Goal: Task Accomplishment & Management: Complete application form

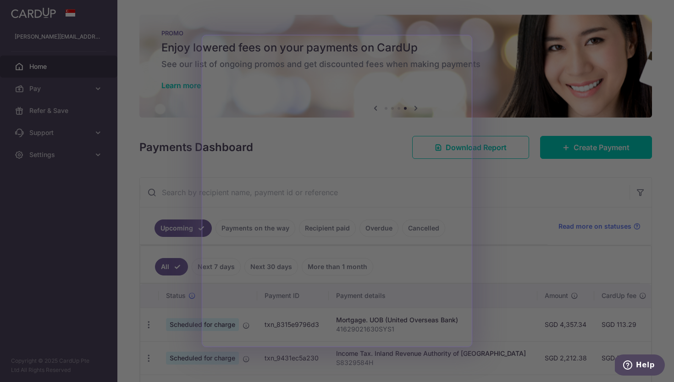
click at [528, 219] on div at bounding box center [340, 192] width 681 height 385
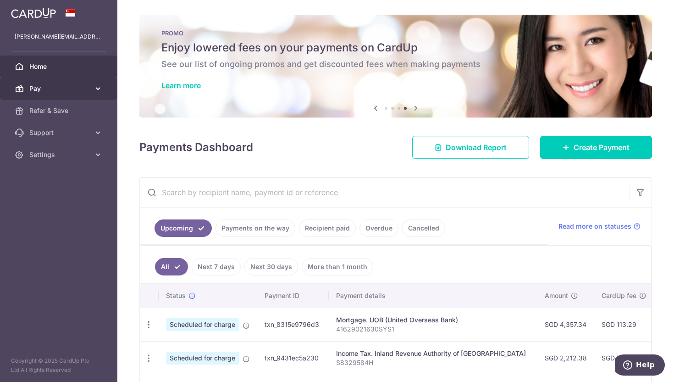
click at [50, 94] on link "Pay" at bounding box center [58, 88] width 117 height 22
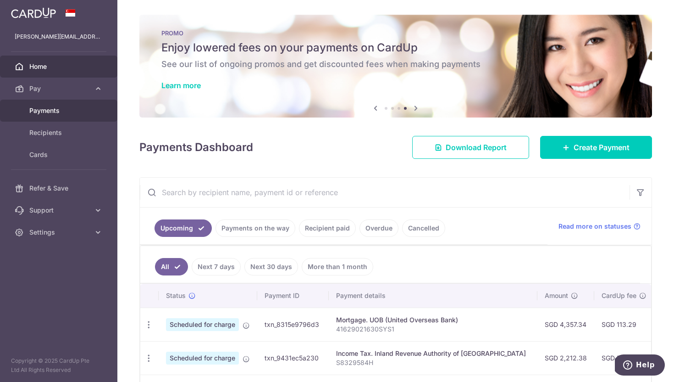
click at [59, 114] on span "Payments" at bounding box center [59, 110] width 61 height 9
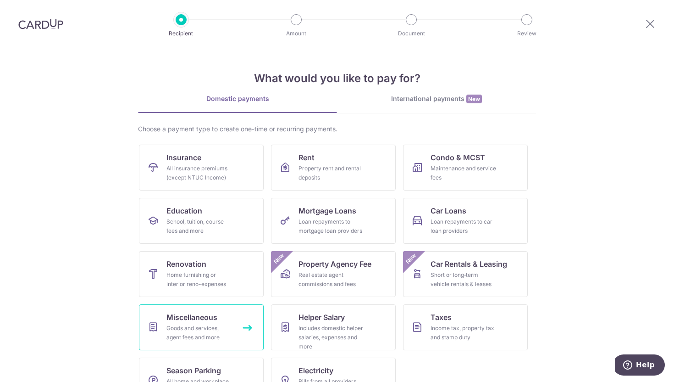
click at [207, 319] on span "Miscellaneous" at bounding box center [191, 316] width 51 height 11
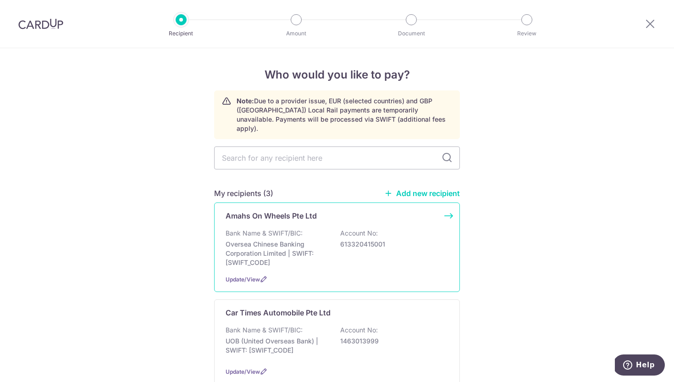
click at [294, 228] on p "Bank Name & SWIFT/BIC:" at bounding box center [264, 232] width 77 height 9
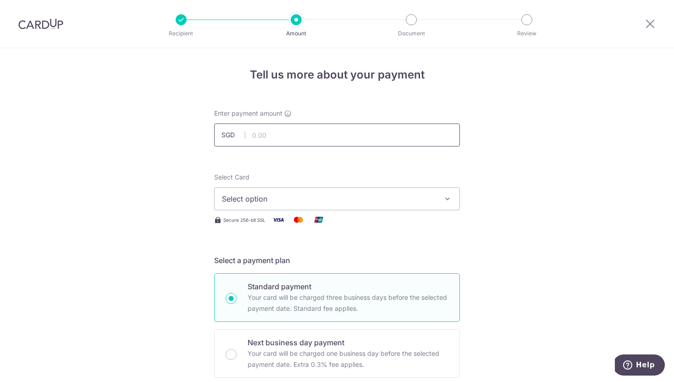
click at [294, 133] on input "text" at bounding box center [337, 134] width 246 height 23
type input "457.80"
click at [311, 189] on button "Select option" at bounding box center [337, 198] width 246 height 23
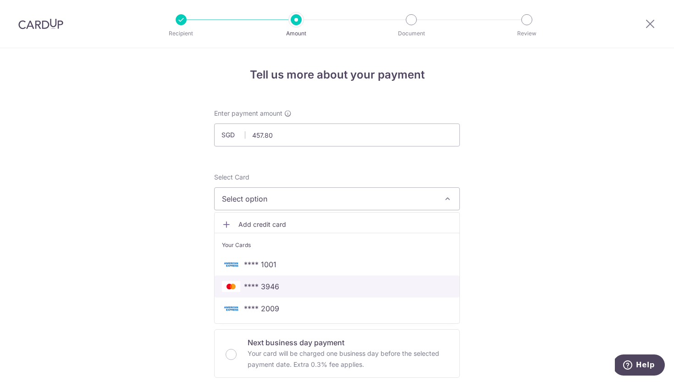
click at [324, 294] on link "**** 3946" at bounding box center [337, 286] width 245 height 22
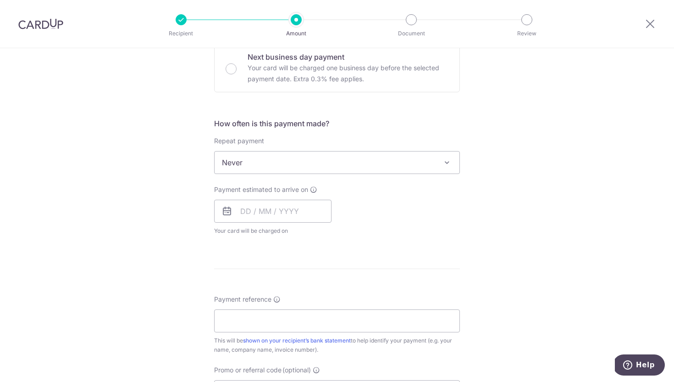
scroll to position [303, 0]
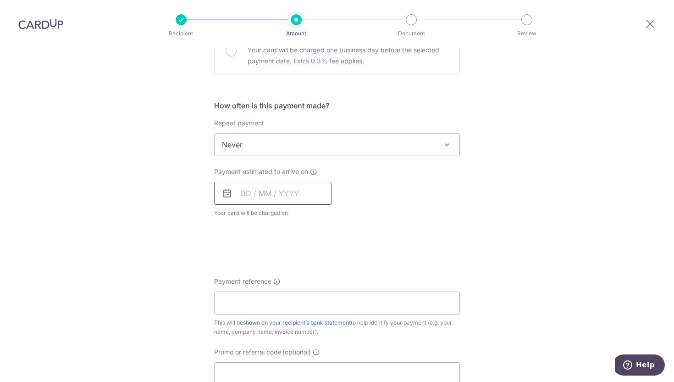
click at [263, 191] on input "text" at bounding box center [272, 193] width 117 height 23
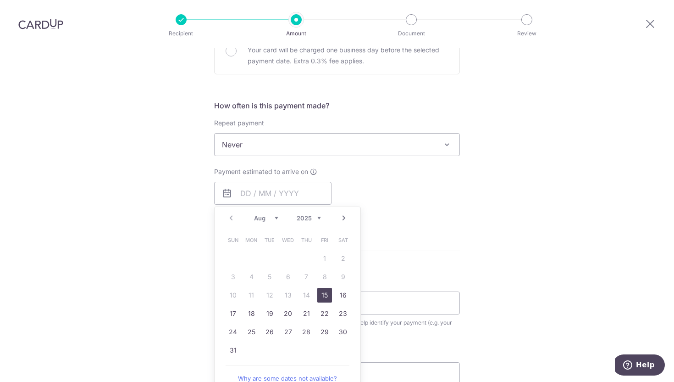
click at [322, 289] on link "15" at bounding box center [324, 295] width 15 height 15
type input "[DATE]"
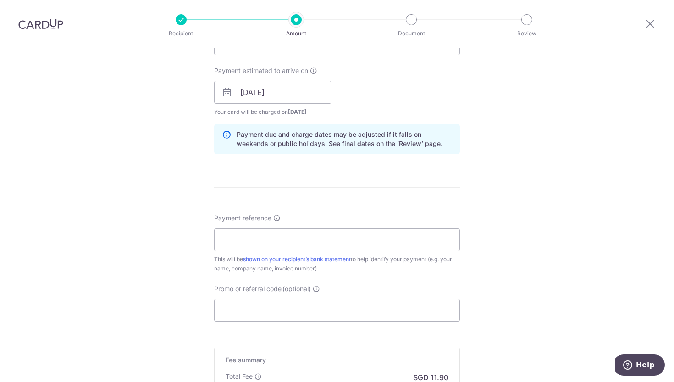
scroll to position [413, 0]
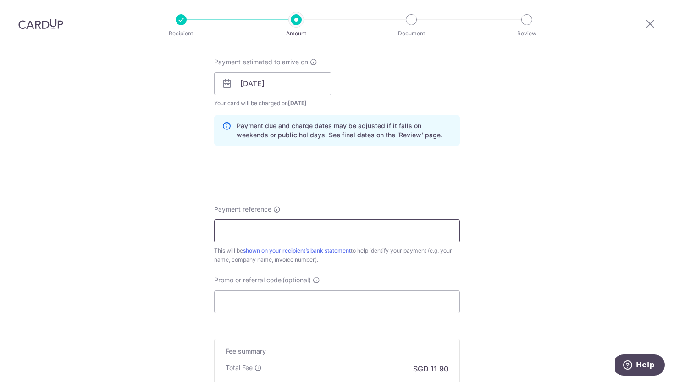
click at [357, 233] on input "Payment reference" at bounding box center [337, 230] width 246 height 23
paste input "IN-25-88003006"
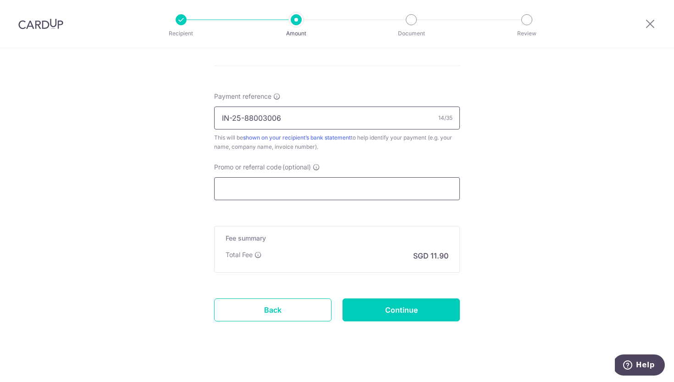
scroll to position [534, 0]
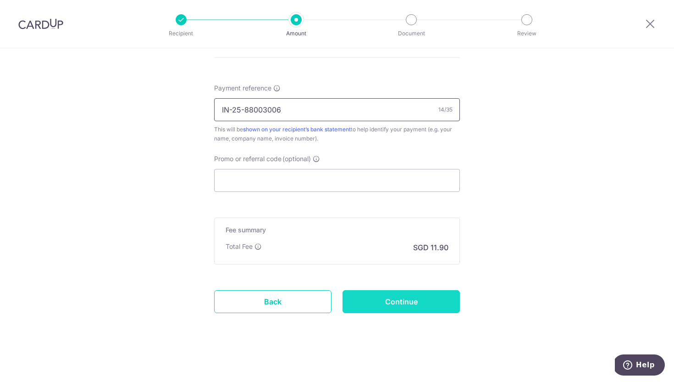
type input "IN-25-88003006"
click at [413, 310] on input "Continue" at bounding box center [401, 301] width 117 height 23
type input "Create Schedule"
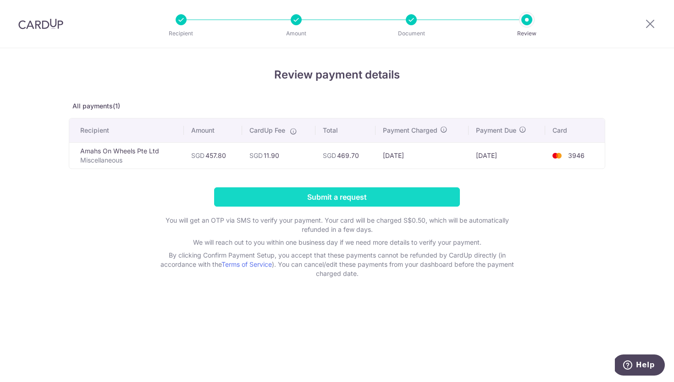
click at [298, 192] on input "Submit a request" at bounding box center [337, 196] width 246 height 19
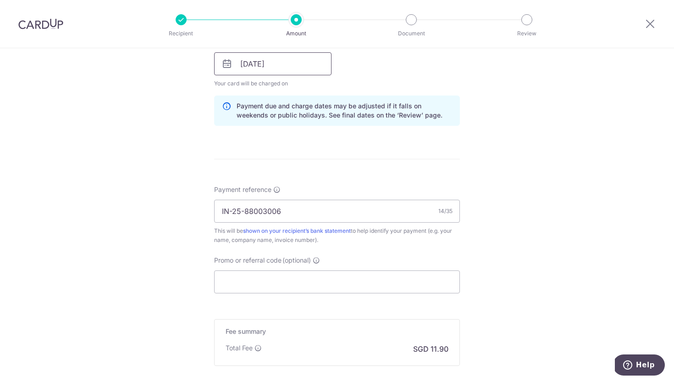
scroll to position [556, 0]
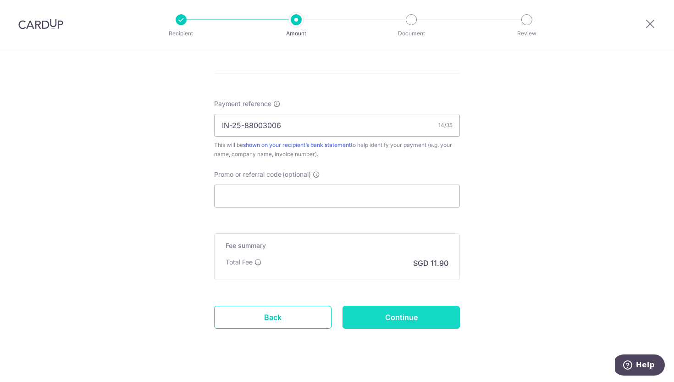
click at [431, 320] on input "Continue" at bounding box center [401, 316] width 117 height 23
type input "Update Schedule"
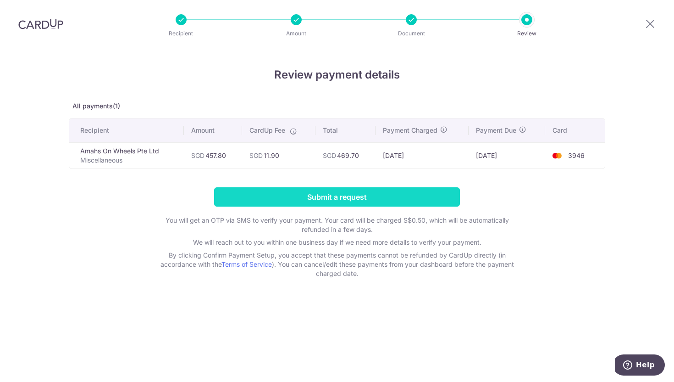
click at [333, 194] on input "Submit a request" at bounding box center [337, 196] width 246 height 19
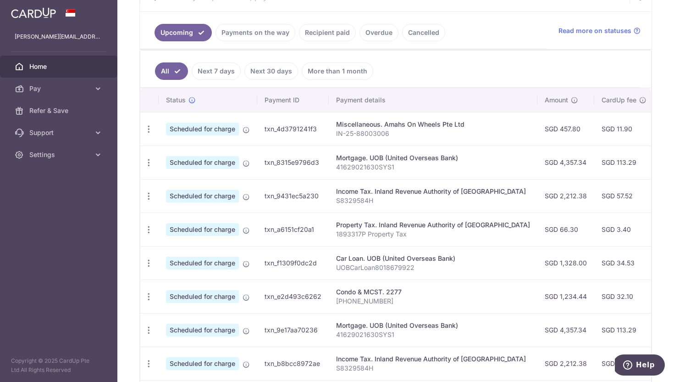
scroll to position [225, 0]
